Goal: Task Accomplishment & Management: Manage account settings

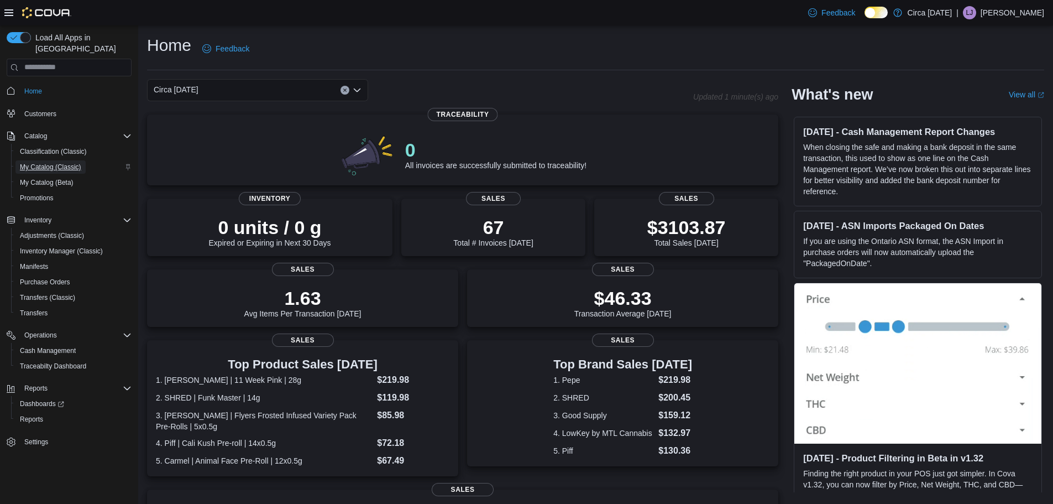
click at [43, 163] on span "My Catalog (Classic)" at bounding box center [50, 167] width 61 height 9
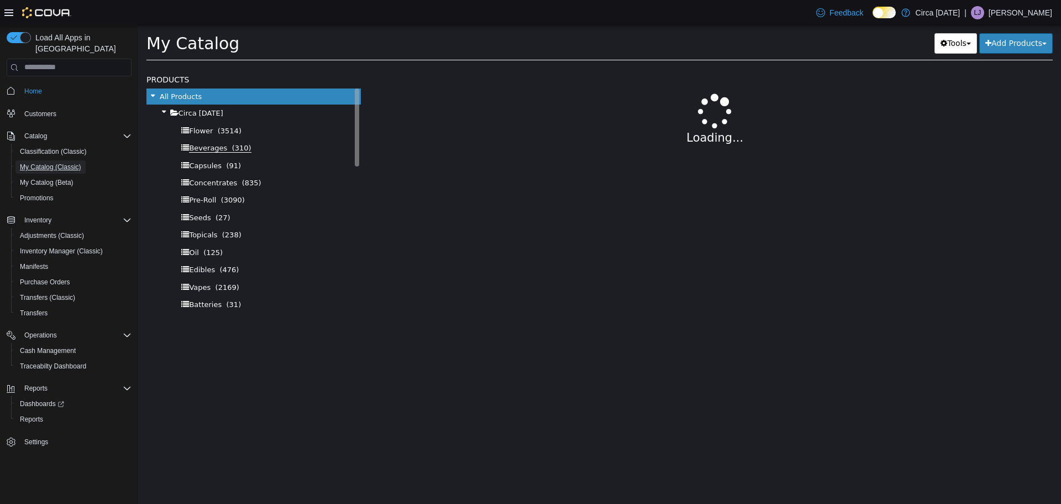
select select "**********"
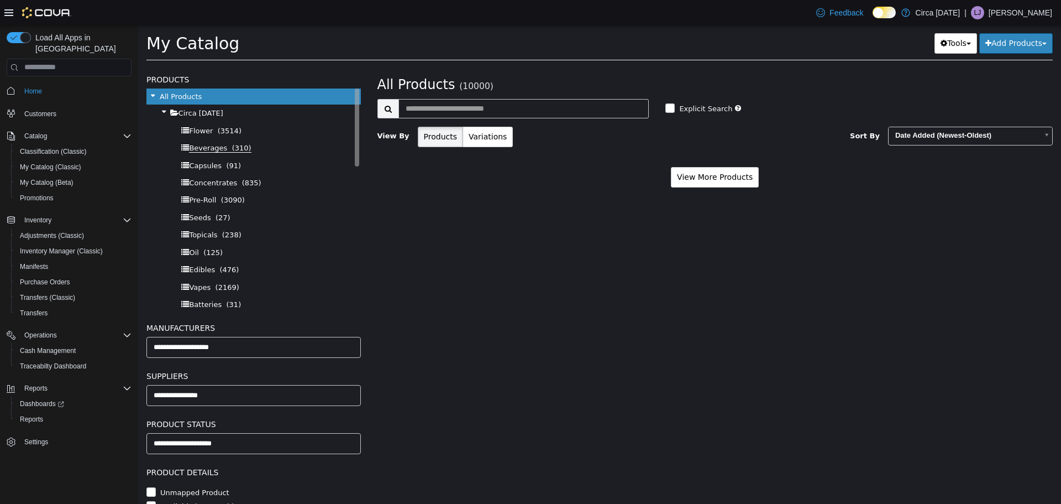
click at [205, 148] on span "Beverages" at bounding box center [208, 147] width 38 height 9
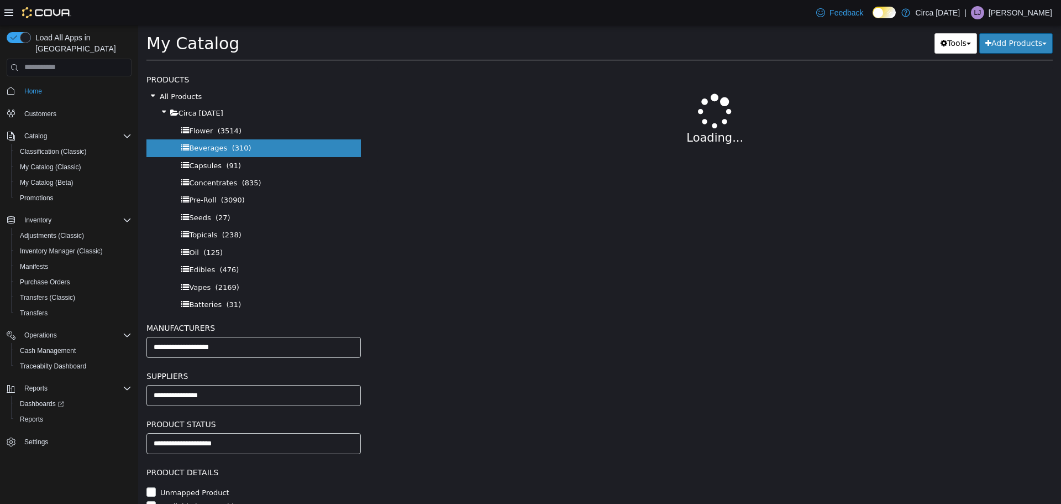
select select "**********"
